Goal: Task Accomplishment & Management: Use online tool/utility

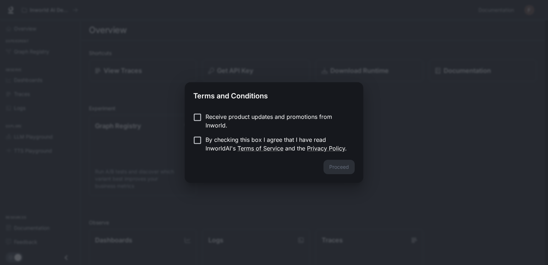
click at [275, 124] on p "Receive product updates and promotions from Inworld." at bounding box center [276, 120] width 143 height 17
click at [271, 138] on p "By checking this box I agree that I have read InworldAI's Terms of Service and …" at bounding box center [276, 143] width 143 height 17
click at [339, 168] on button "Proceed" at bounding box center [338, 167] width 31 height 14
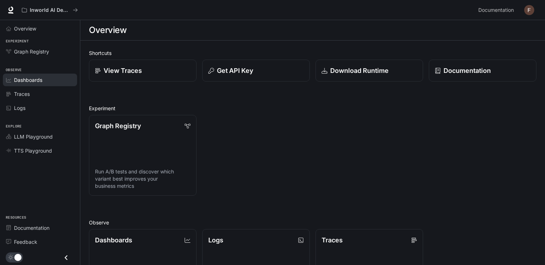
click at [30, 78] on span "Dashboards" at bounding box center [28, 80] width 28 height 8
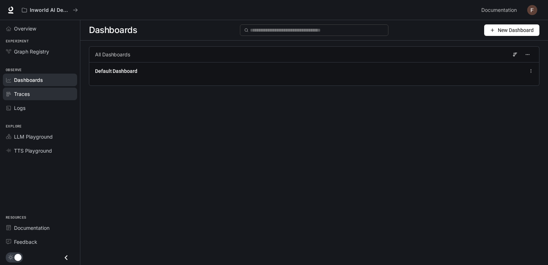
click at [26, 93] on span "Traces" at bounding box center [22, 94] width 16 height 8
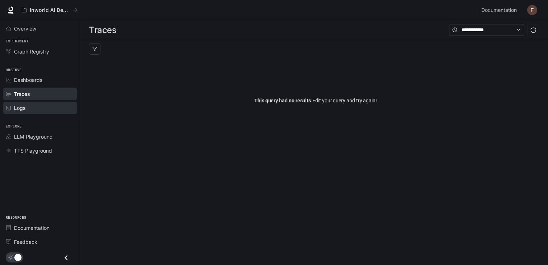
click at [22, 105] on span "Logs" at bounding box center [19, 108] width 11 height 8
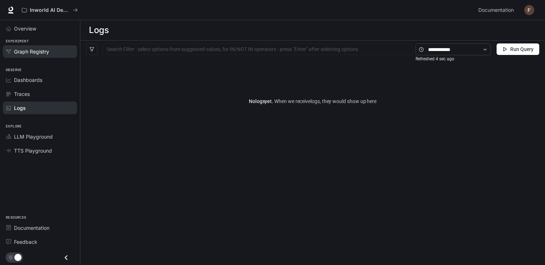
click at [42, 55] on span "Graph Registry" at bounding box center [31, 52] width 35 height 8
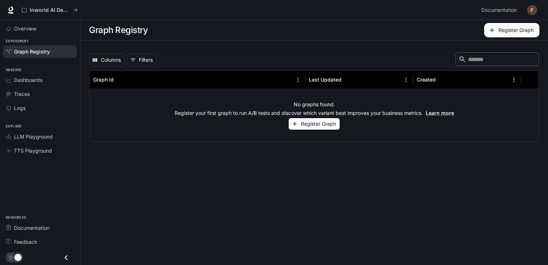
click at [321, 119] on button "Register Graph" at bounding box center [314, 124] width 51 height 12
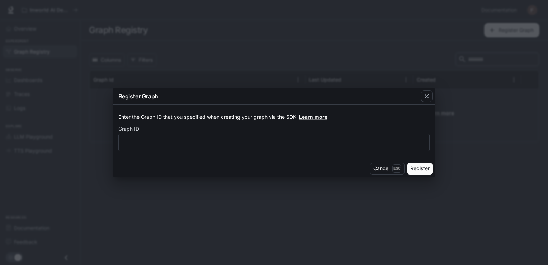
click at [436, 95] on div "Register Graph Enter the Graph ID that you specified when creating your graph v…" at bounding box center [274, 132] width 548 height 265
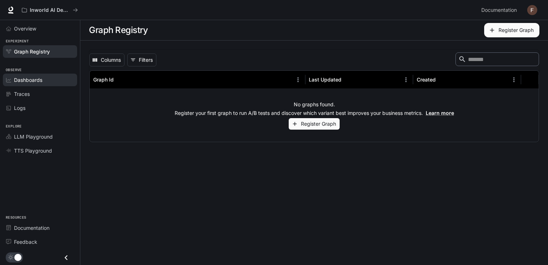
click at [40, 82] on span "Dashboards" at bounding box center [28, 80] width 28 height 8
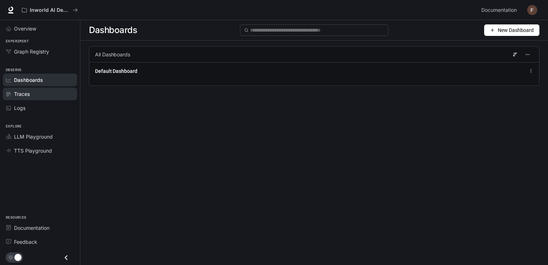
click at [43, 94] on div "Traces" at bounding box center [44, 94] width 60 height 8
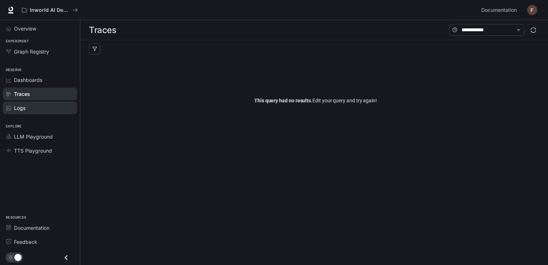
click at [43, 104] on div "Logs" at bounding box center [44, 108] width 60 height 8
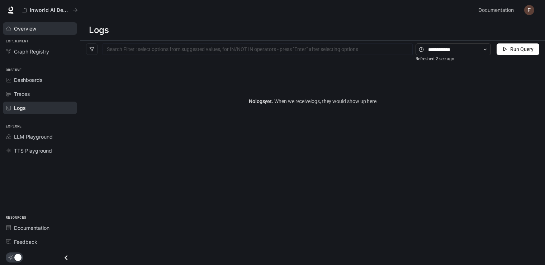
click at [55, 25] on div "Overview" at bounding box center [44, 29] width 60 height 8
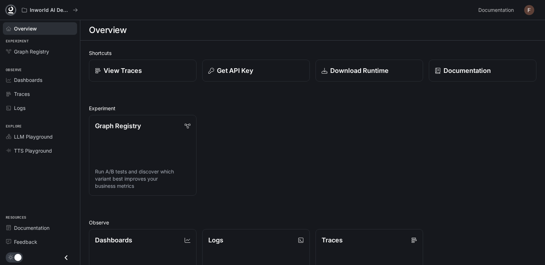
click at [13, 12] on icon at bounding box center [10, 9] width 7 height 7
